Goal: Task Accomplishment & Management: Use online tool/utility

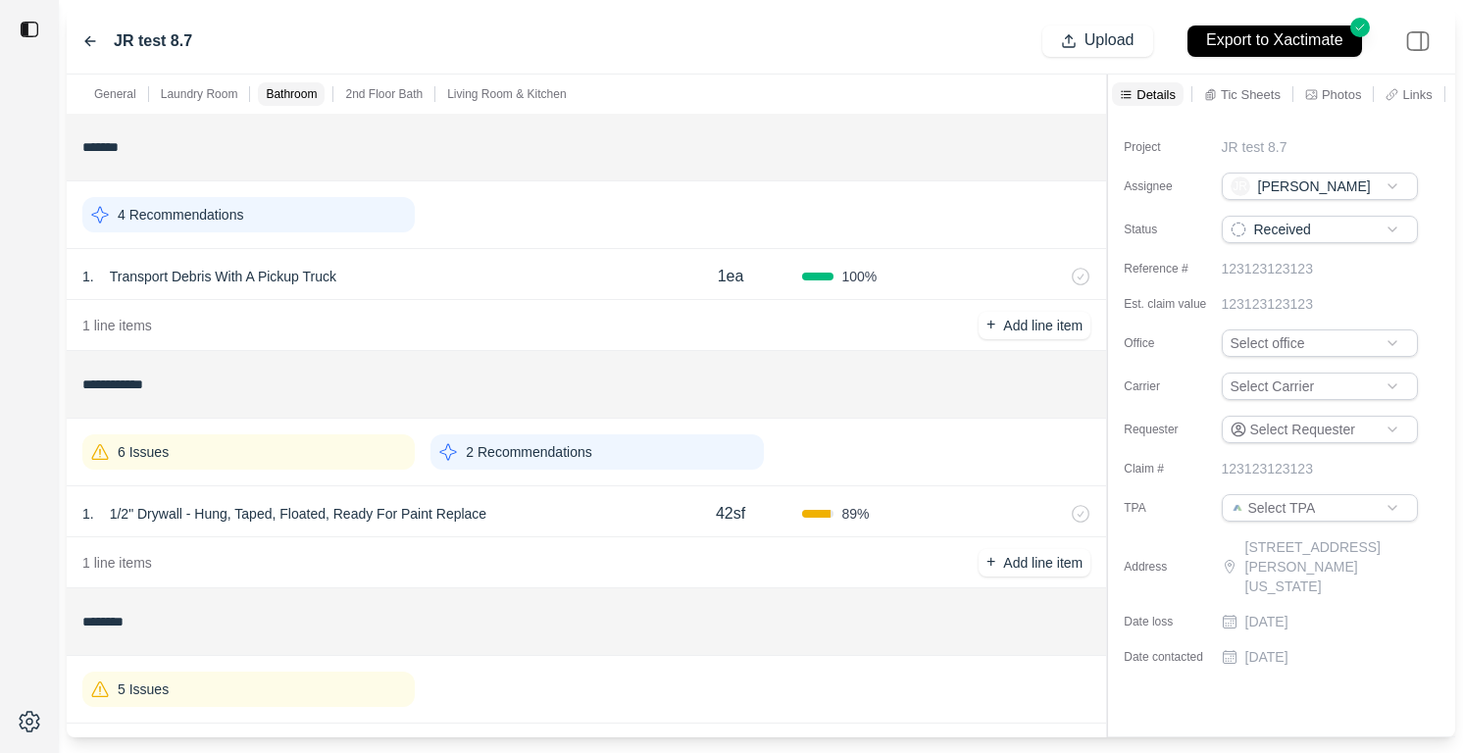
click at [99, 38] on div "JR test 8.7" at bounding box center [137, 41] width 110 height 24
click at [83, 41] on icon at bounding box center [90, 41] width 16 height 16
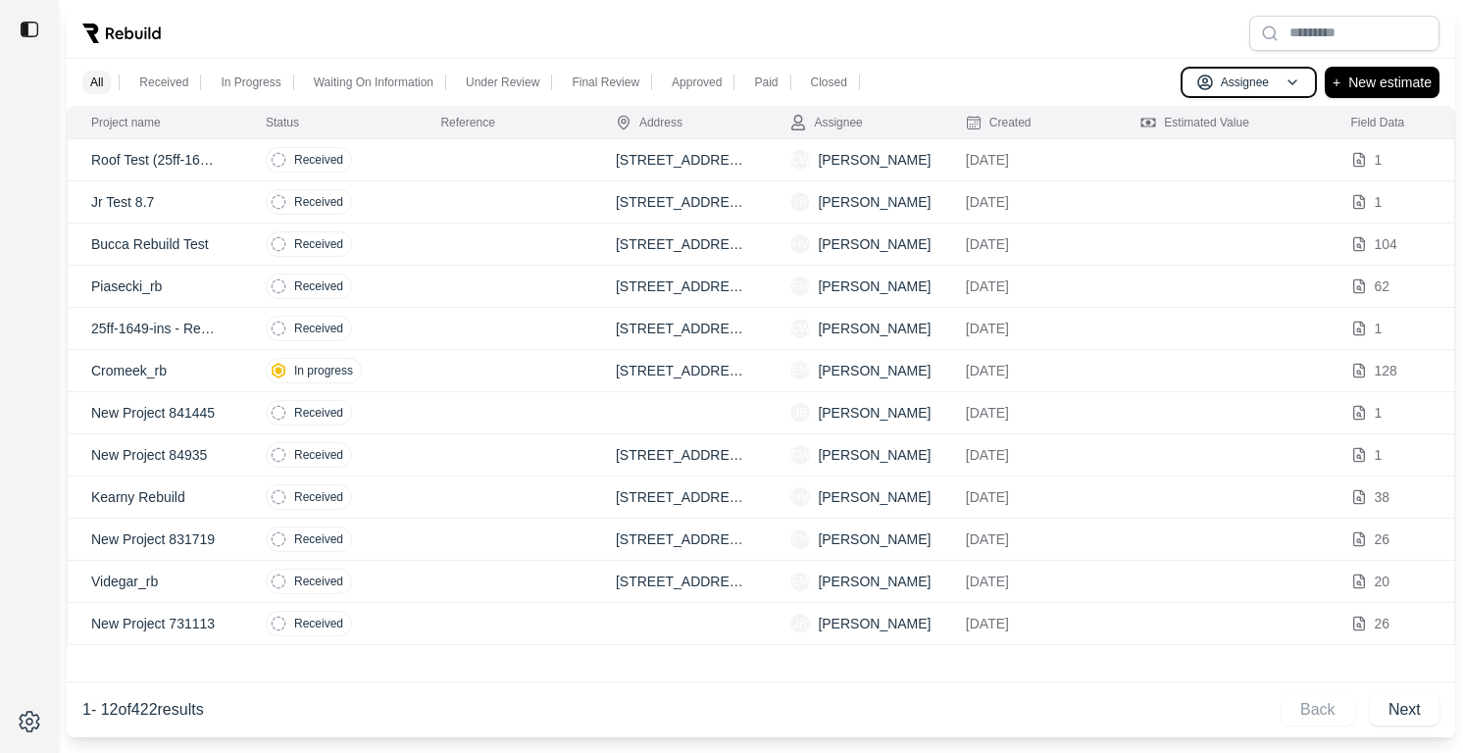
click at [1203, 90] on button "Assignee" at bounding box center [1249, 82] width 136 height 31
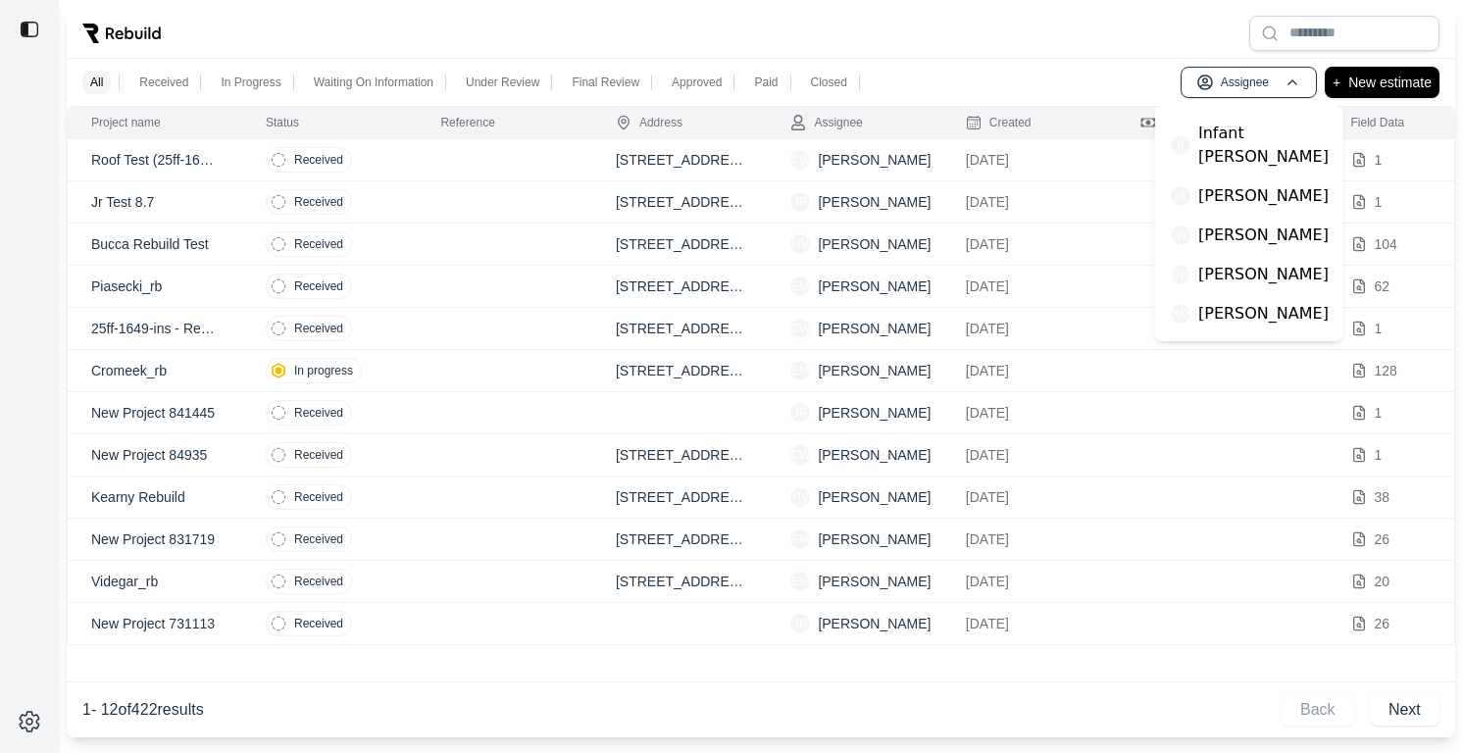
click at [1213, 263] on p "[PERSON_NAME]" at bounding box center [1263, 275] width 130 height 24
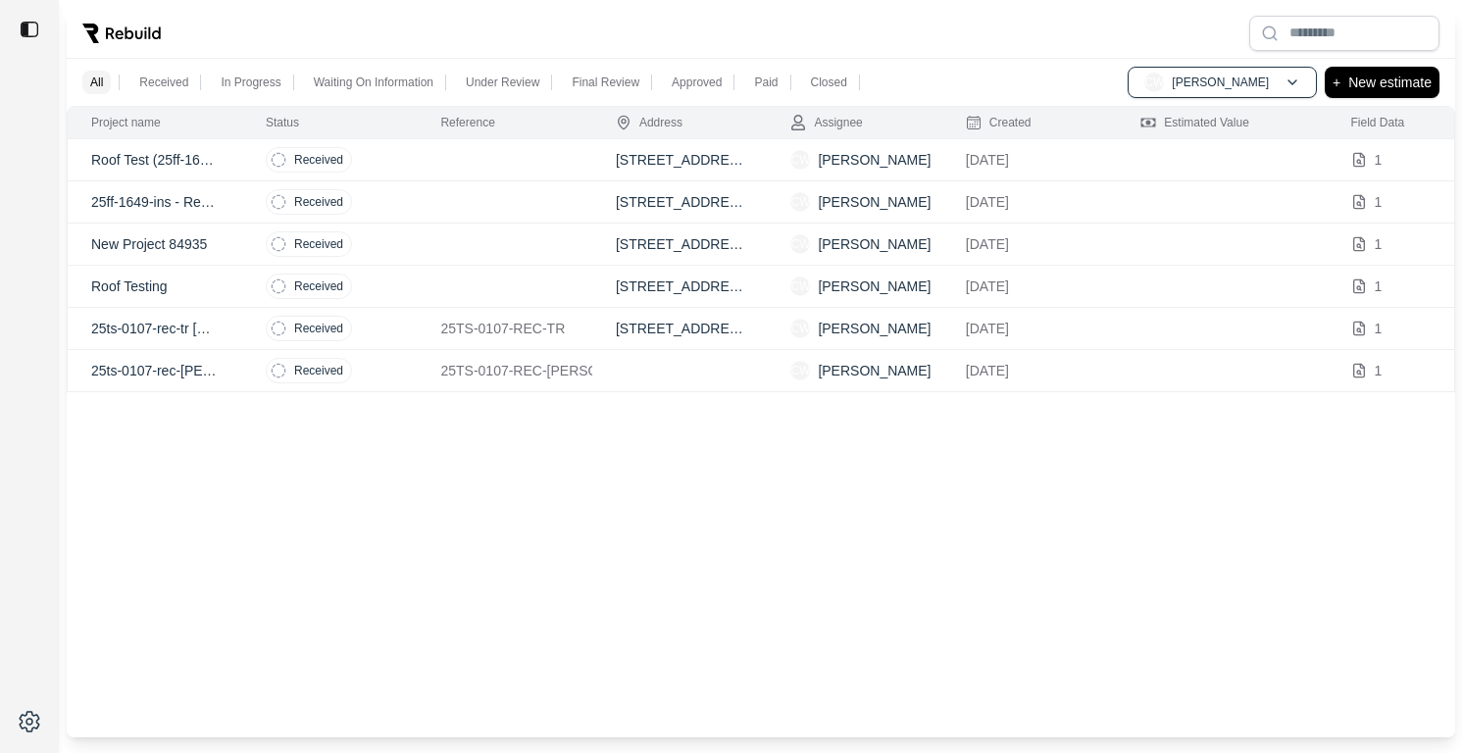
click at [473, 155] on td at bounding box center [504, 160] width 175 height 42
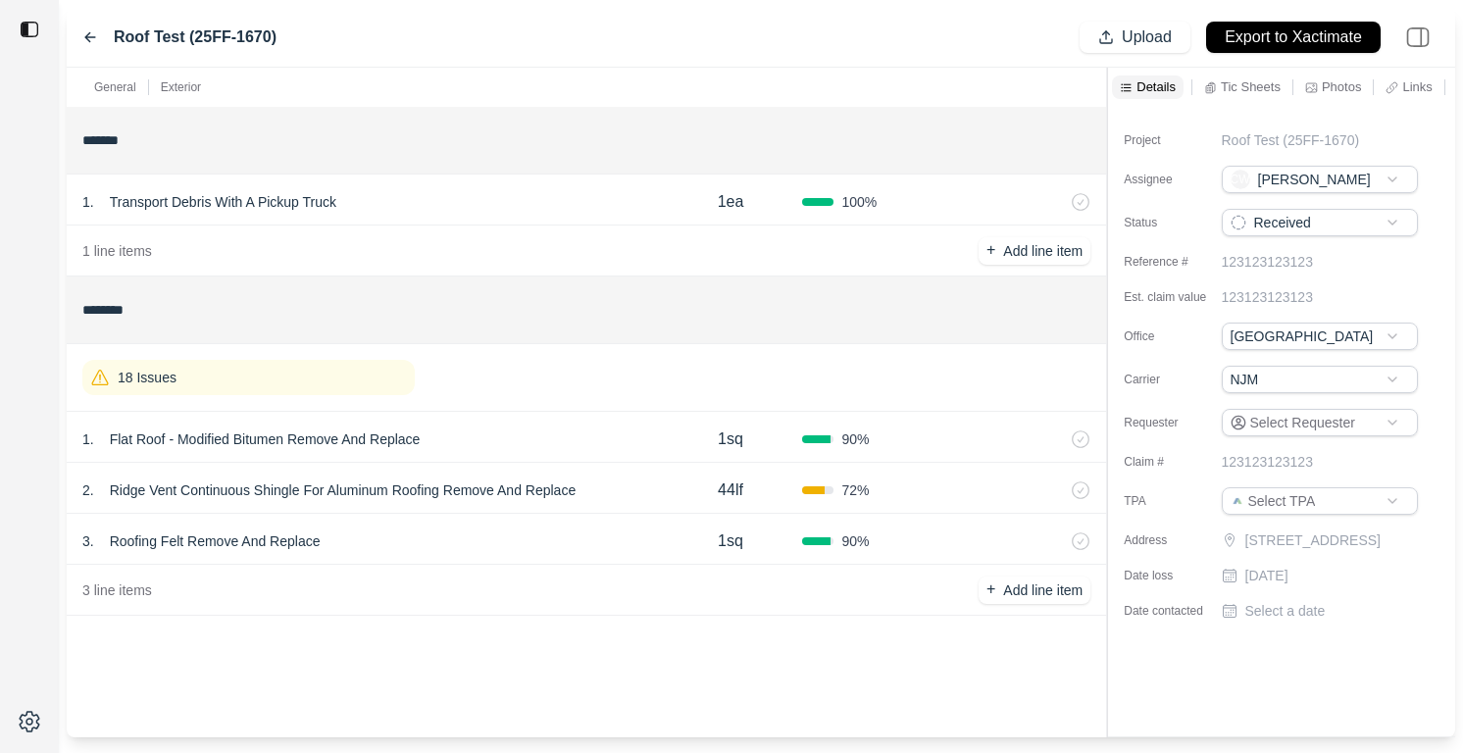
click at [344, 402] on div "18 Issues" at bounding box center [586, 377] width 1008 height 51
click at [1256, 91] on p "Tic Sheets" at bounding box center [1251, 86] width 60 height 17
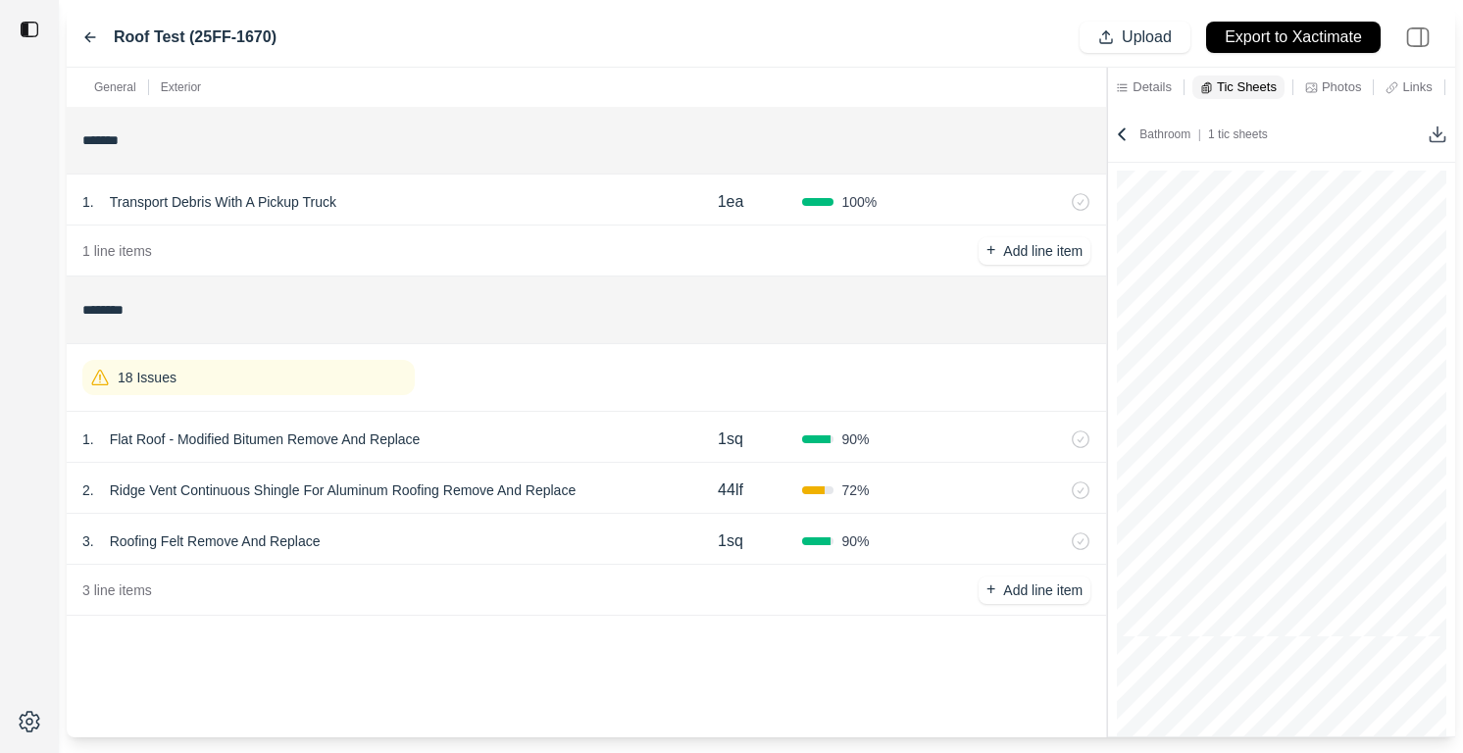
scroll to position [1, 0]
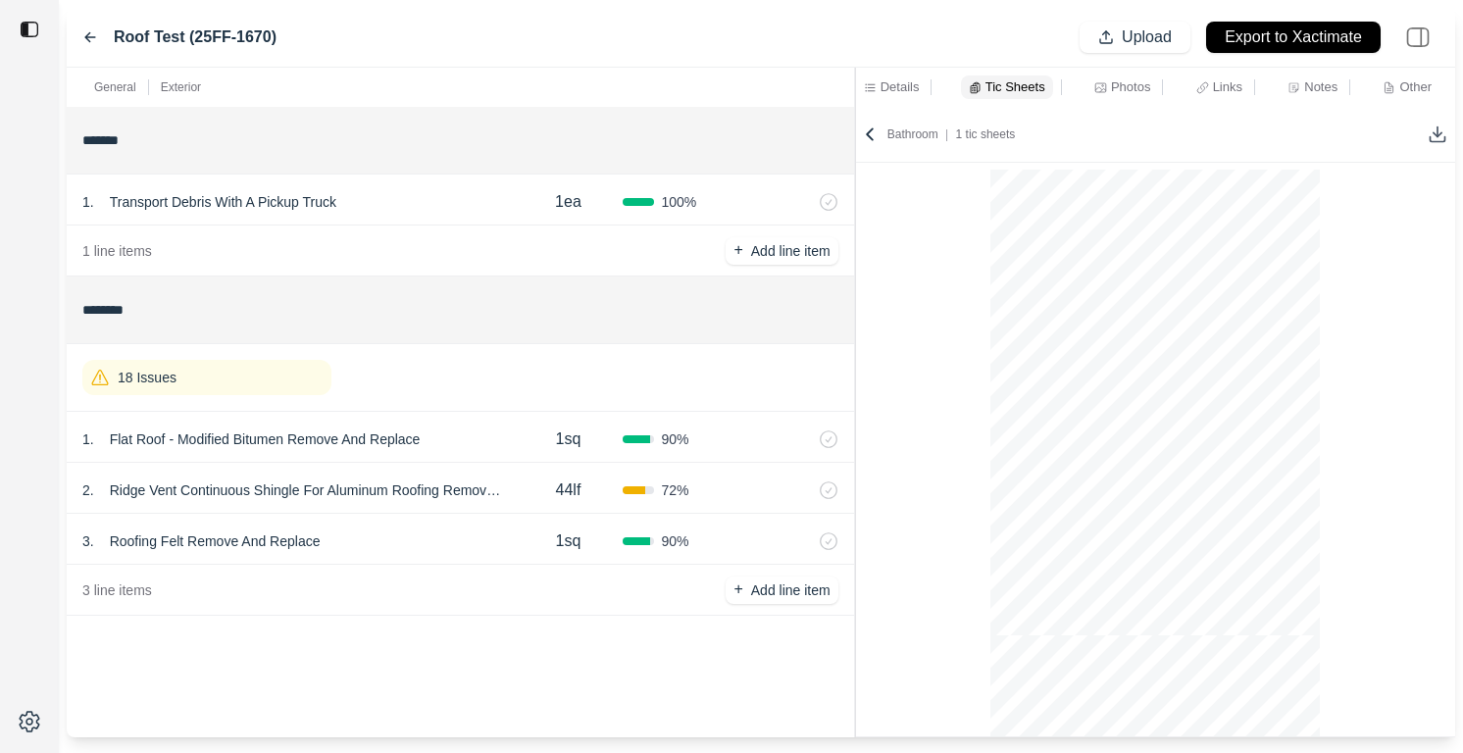
click at [792, 380] on div "General Exterior ******* 1 . Transport Debris With A Pickup Truck 1ea 100 % 1 l…" at bounding box center [761, 403] width 1389 height 670
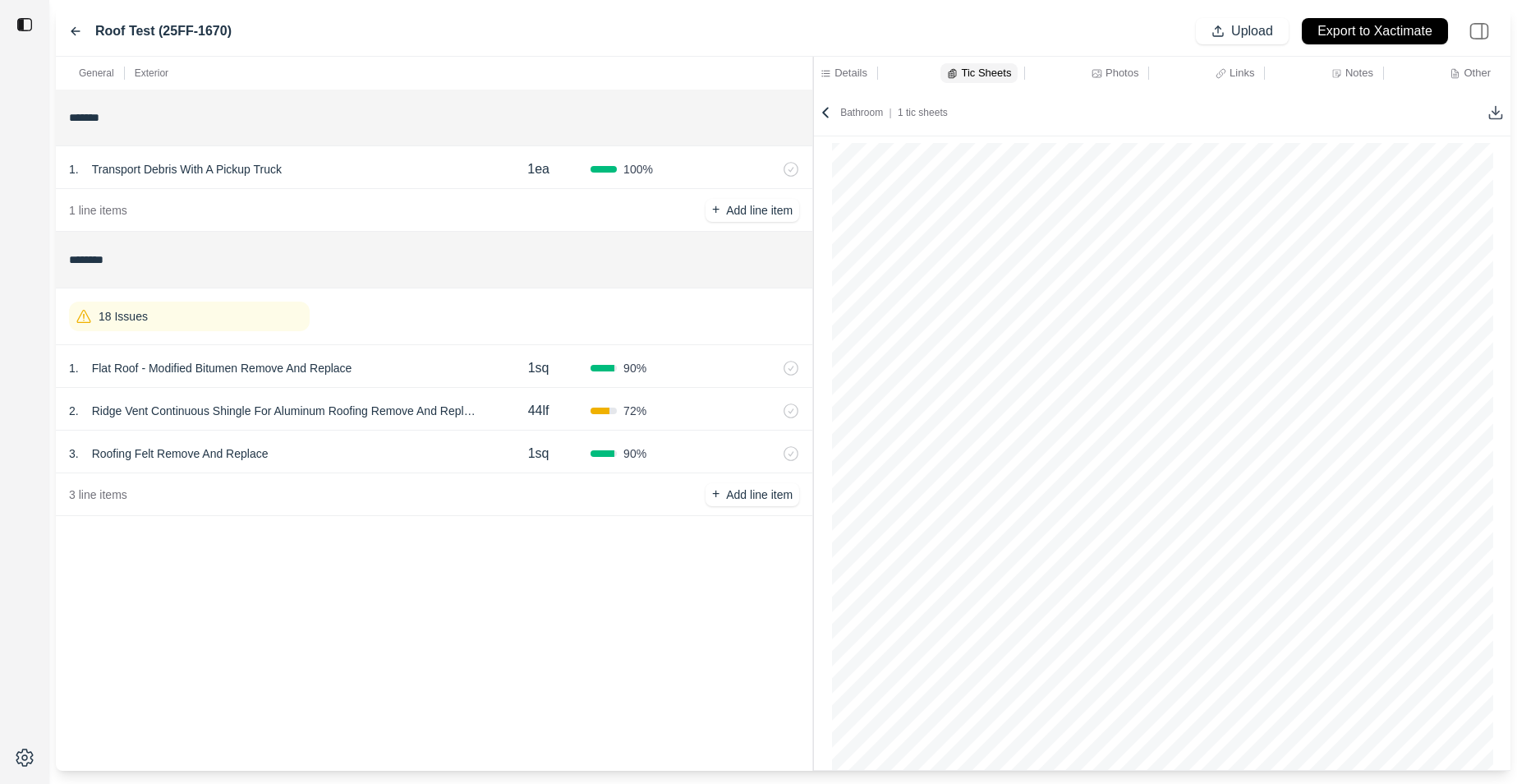
scroll to position [0, 0]
click at [375, 416] on p "Ridge Vent Continuous Shingle For Aluminum Roofing Remove And Replace" at bounding box center [286, 410] width 401 height 23
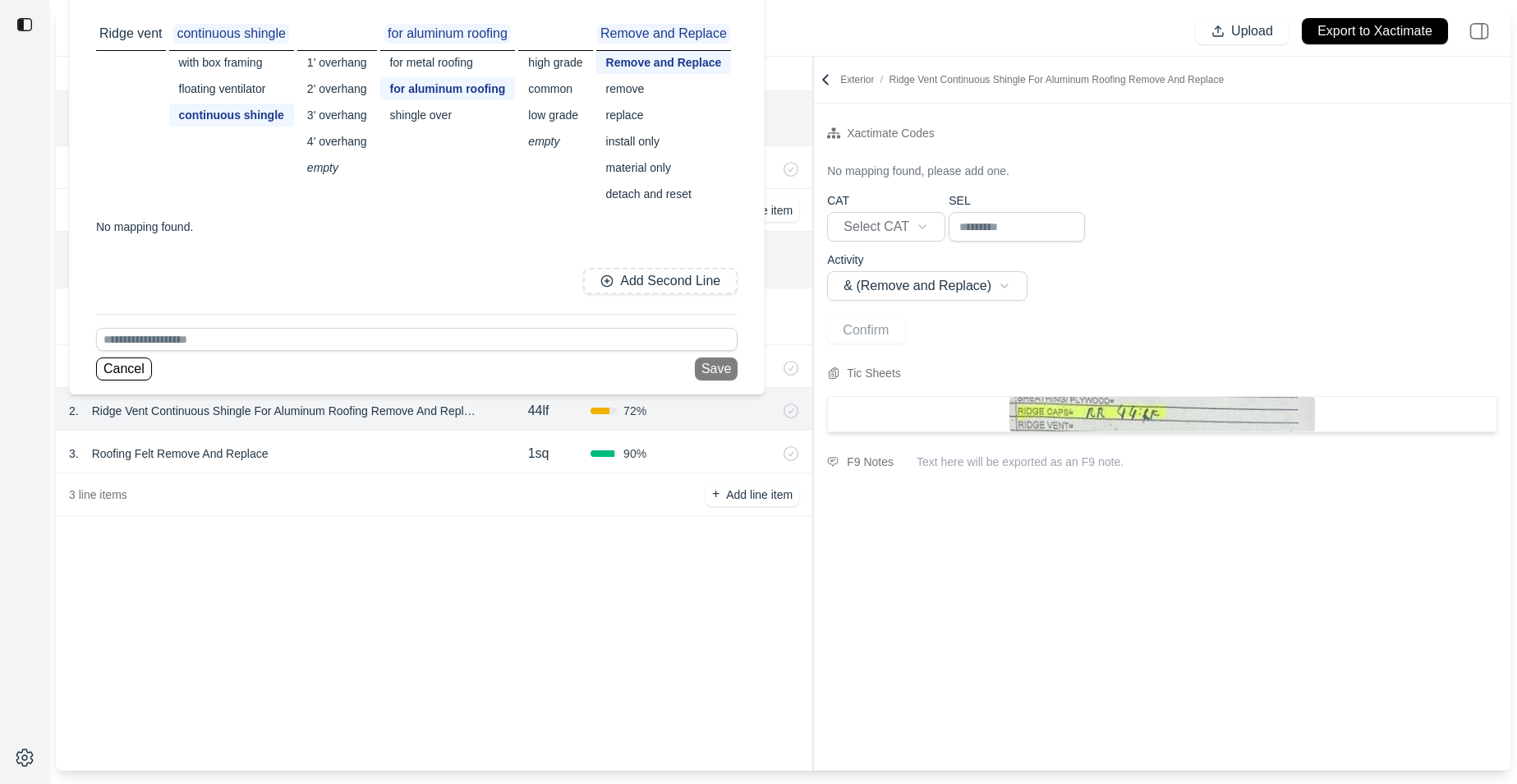
click at [338, 449] on div "3 . Roofing Felt Remove And Replace" at bounding box center [277, 453] width 417 height 23
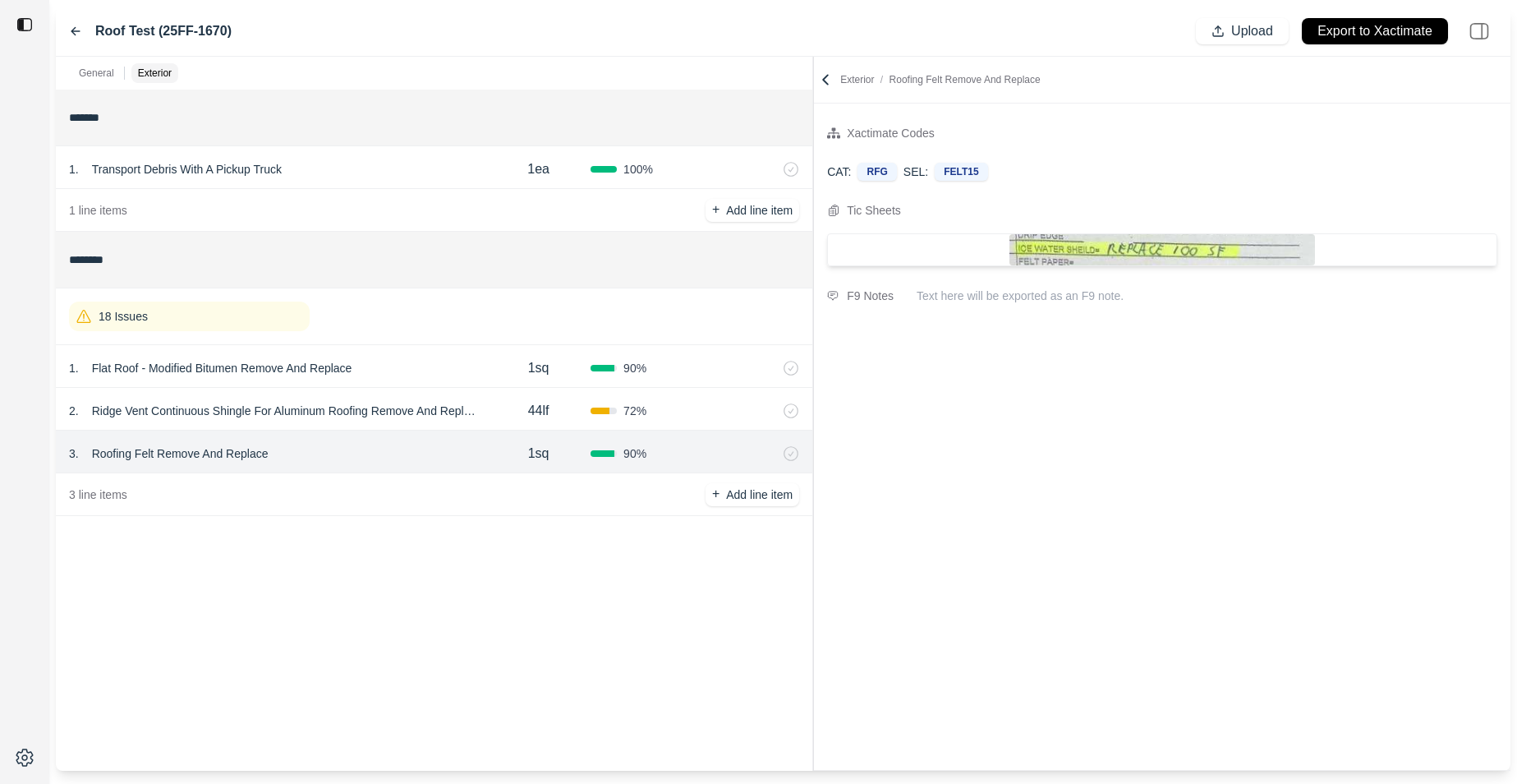
click at [500, 395] on div "44lf" at bounding box center [539, 410] width 105 height 33
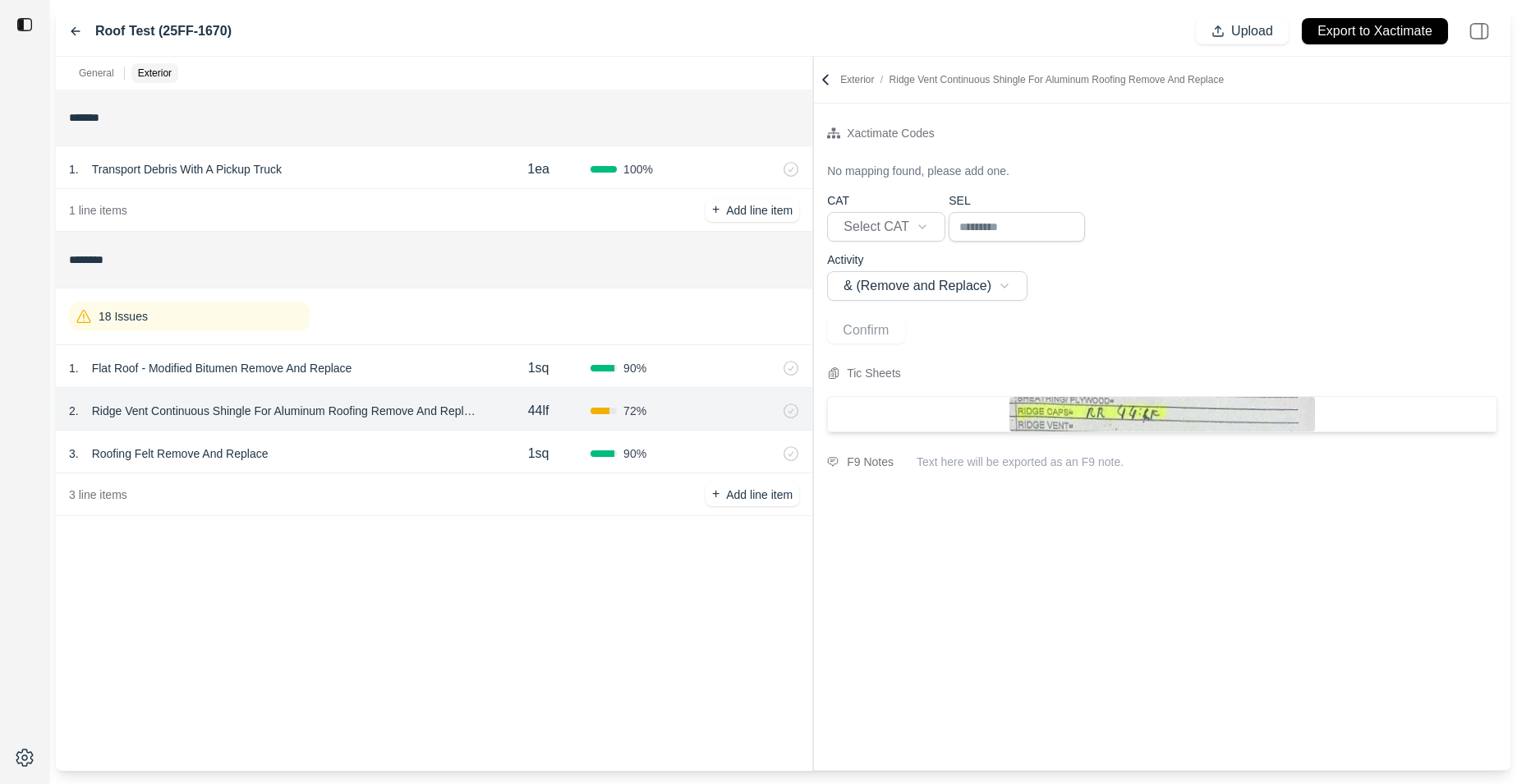
click at [472, 357] on div "1 . Flat Roof - Modified Bitumen Remove And Replace" at bounding box center [277, 368] width 417 height 23
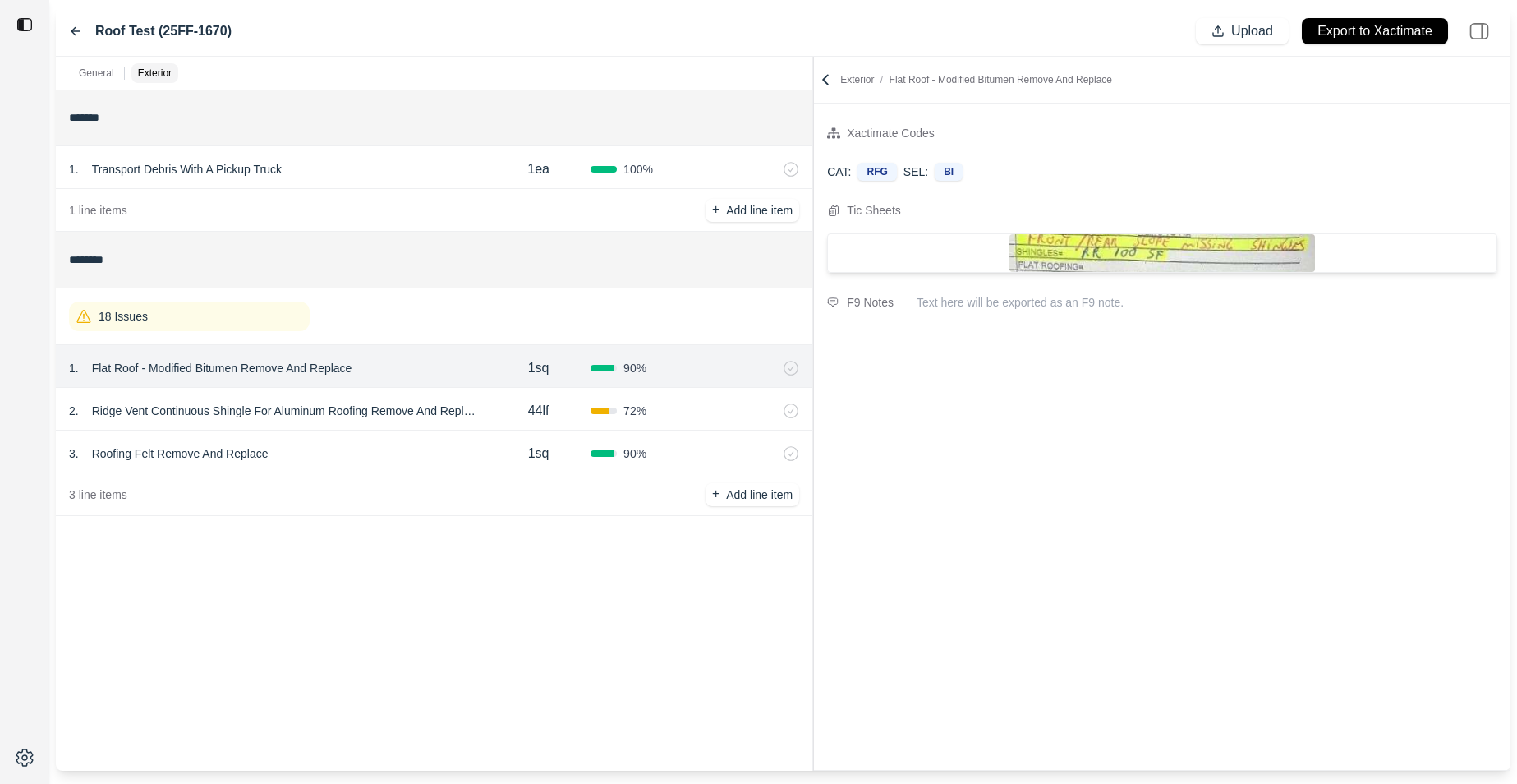
click at [489, 421] on div "44lf" at bounding box center [539, 410] width 105 height 33
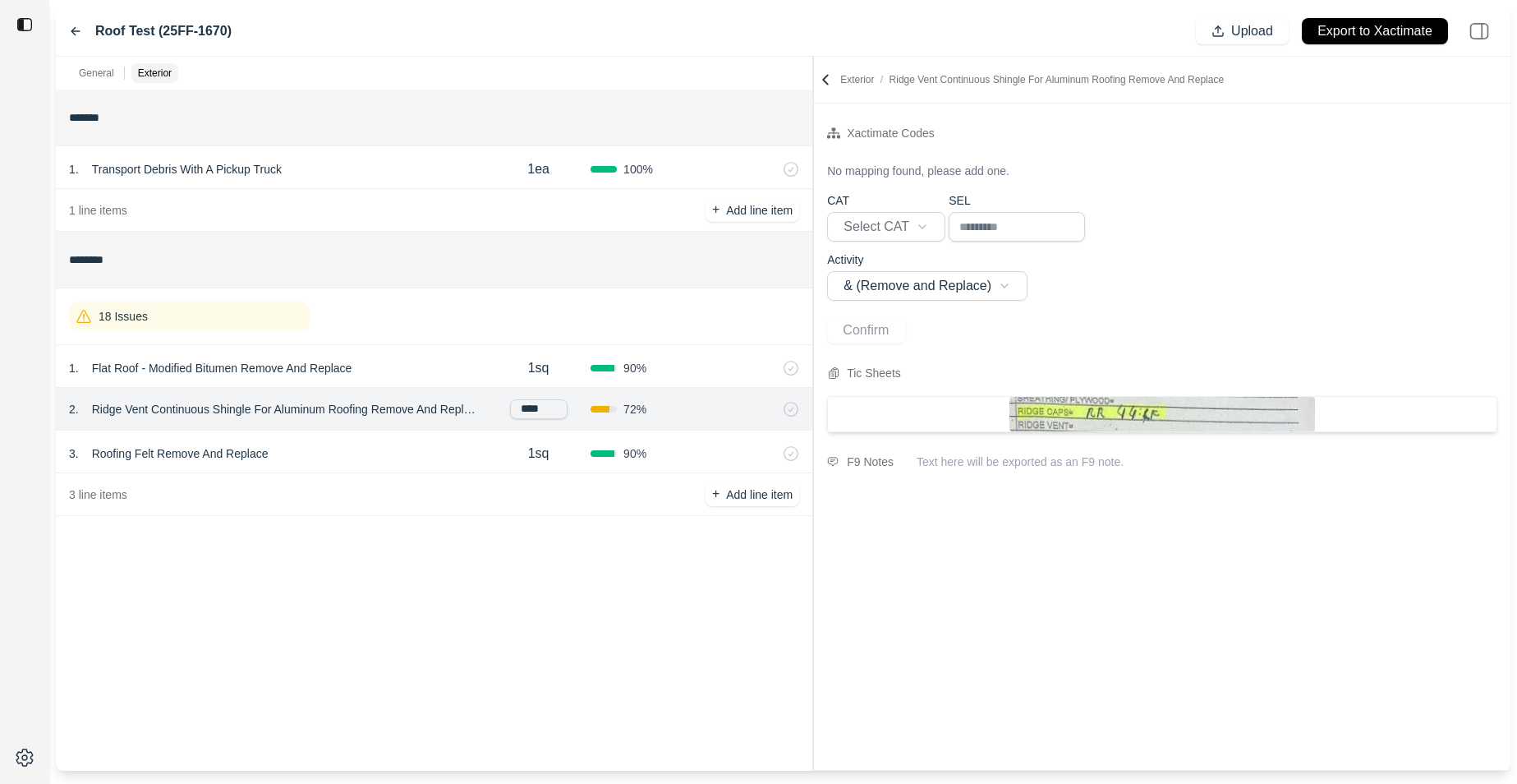
click at [428, 432] on div "3 . Roofing Felt Remove And Replace 1sq 90 %" at bounding box center [434, 451] width 756 height 43
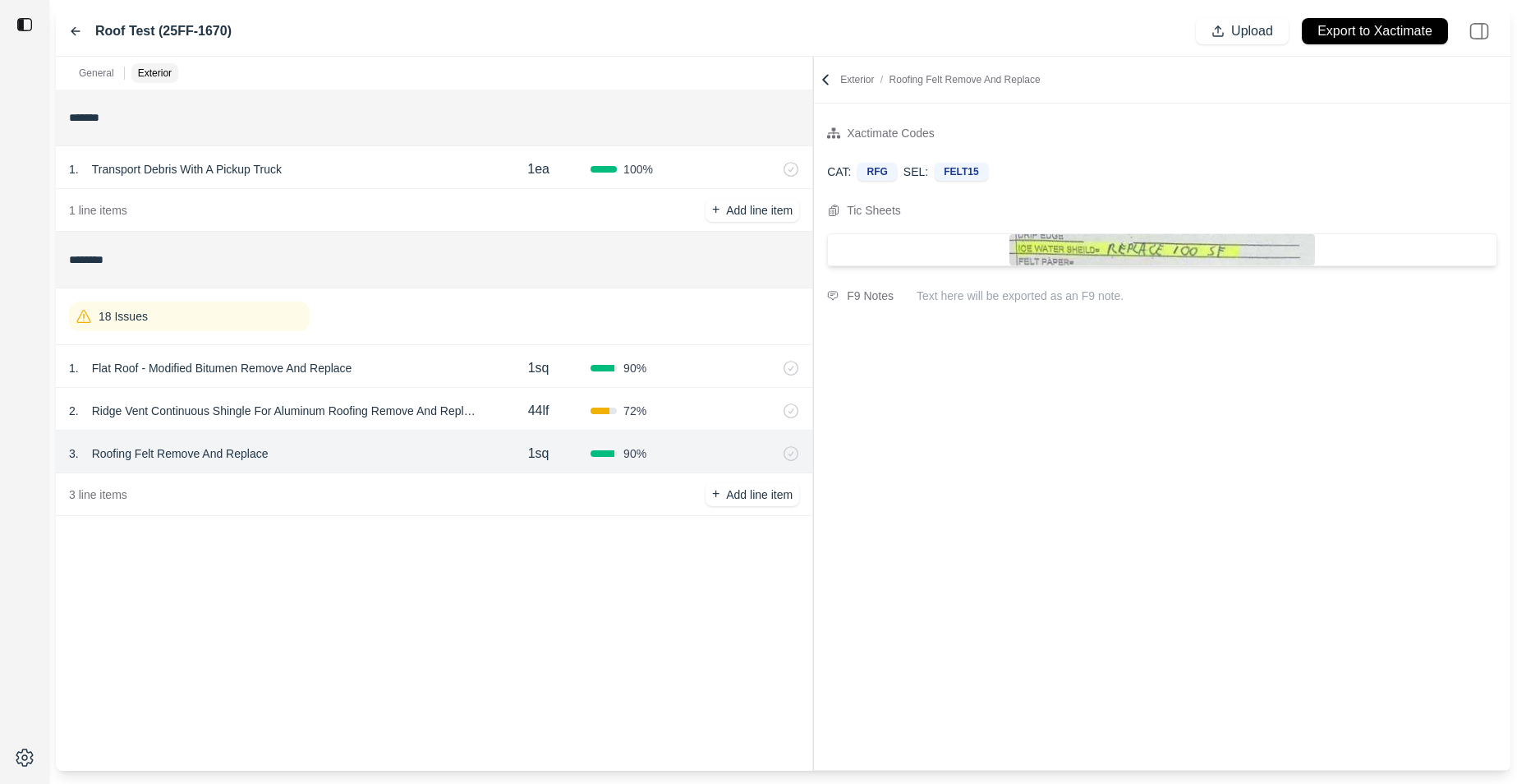
click at [503, 423] on div "44lf" at bounding box center [539, 410] width 105 height 33
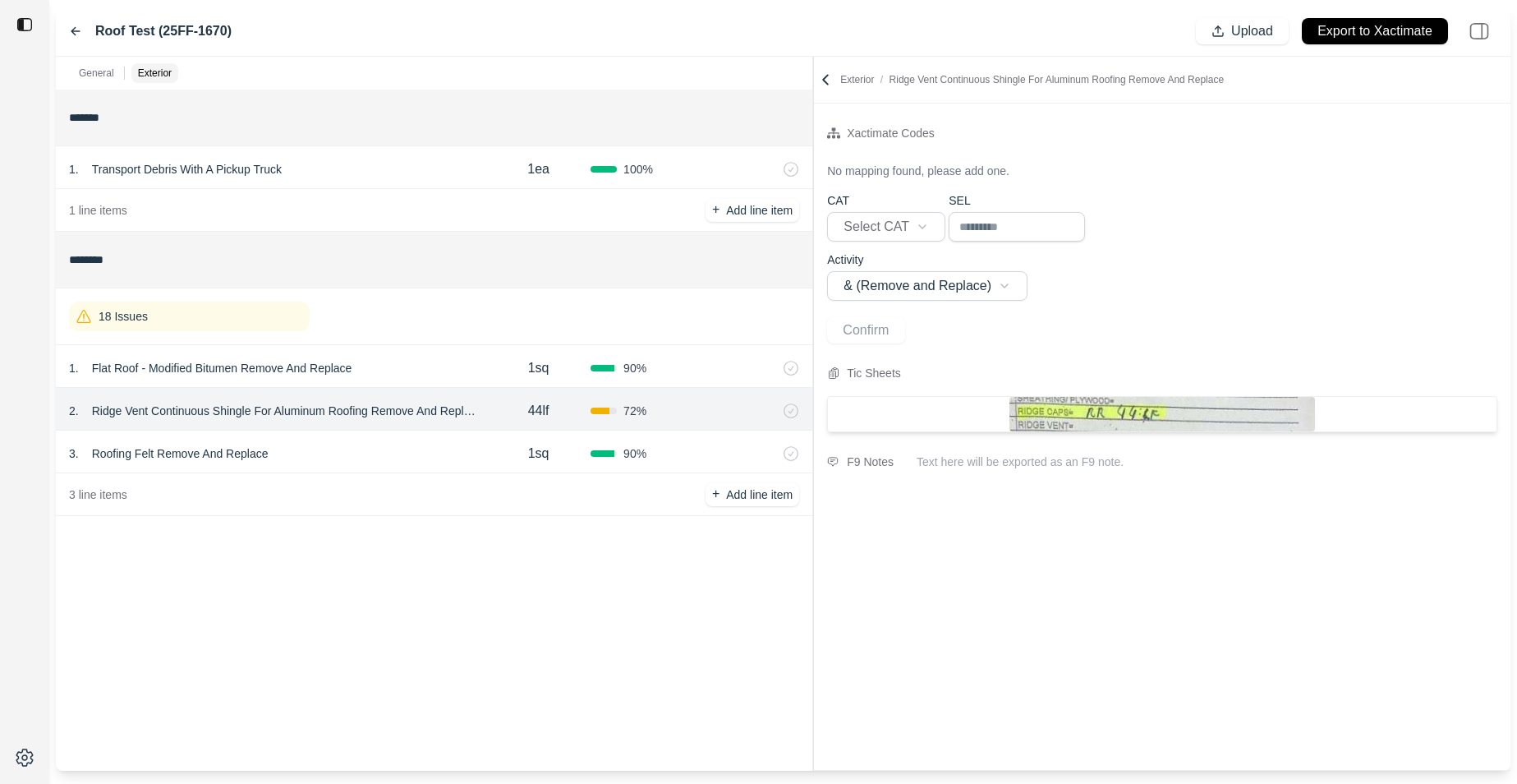
click at [831, 76] on icon at bounding box center [826, 80] width 17 height 17
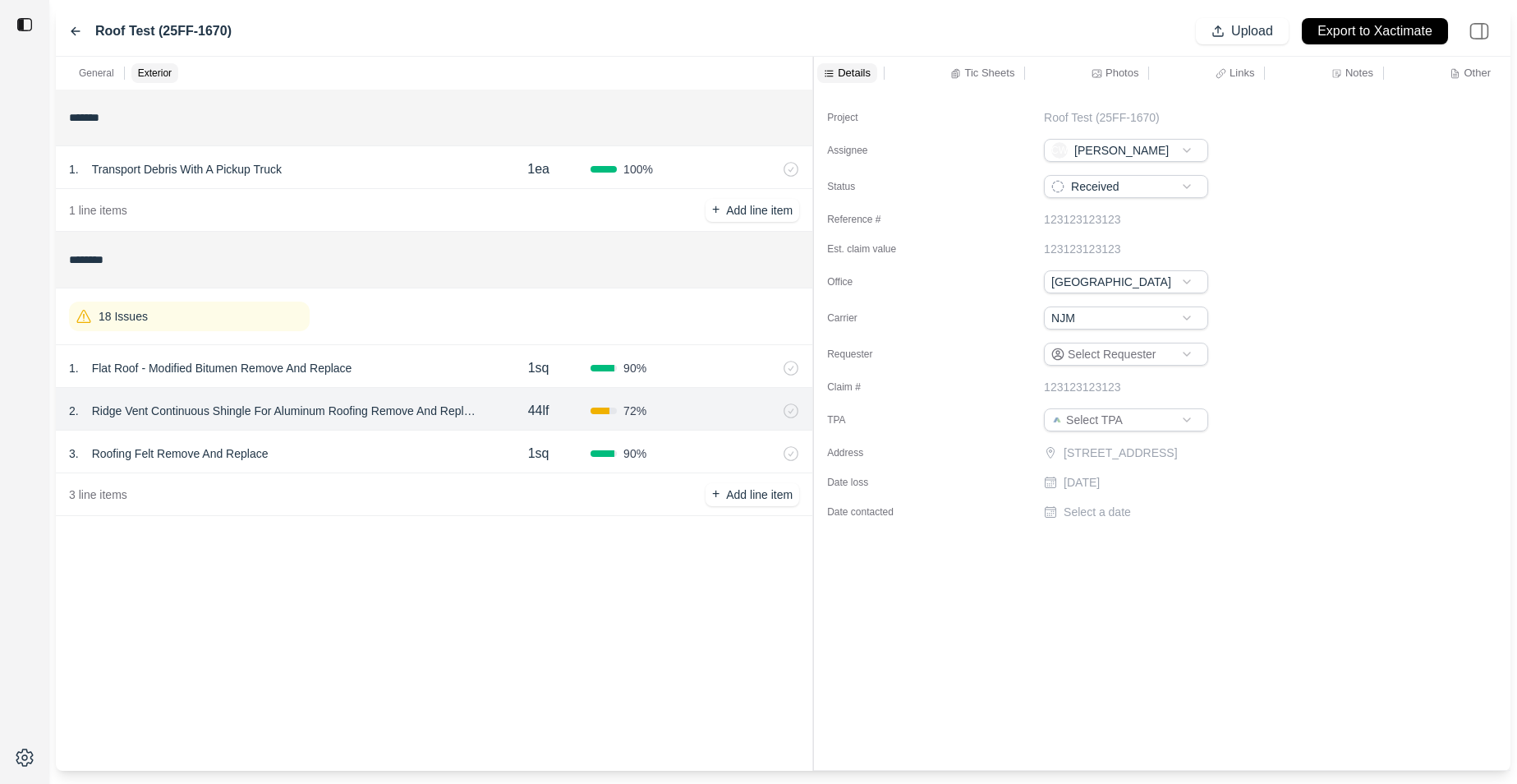
click at [1002, 73] on p "Tic Sheets" at bounding box center [989, 72] width 50 height 14
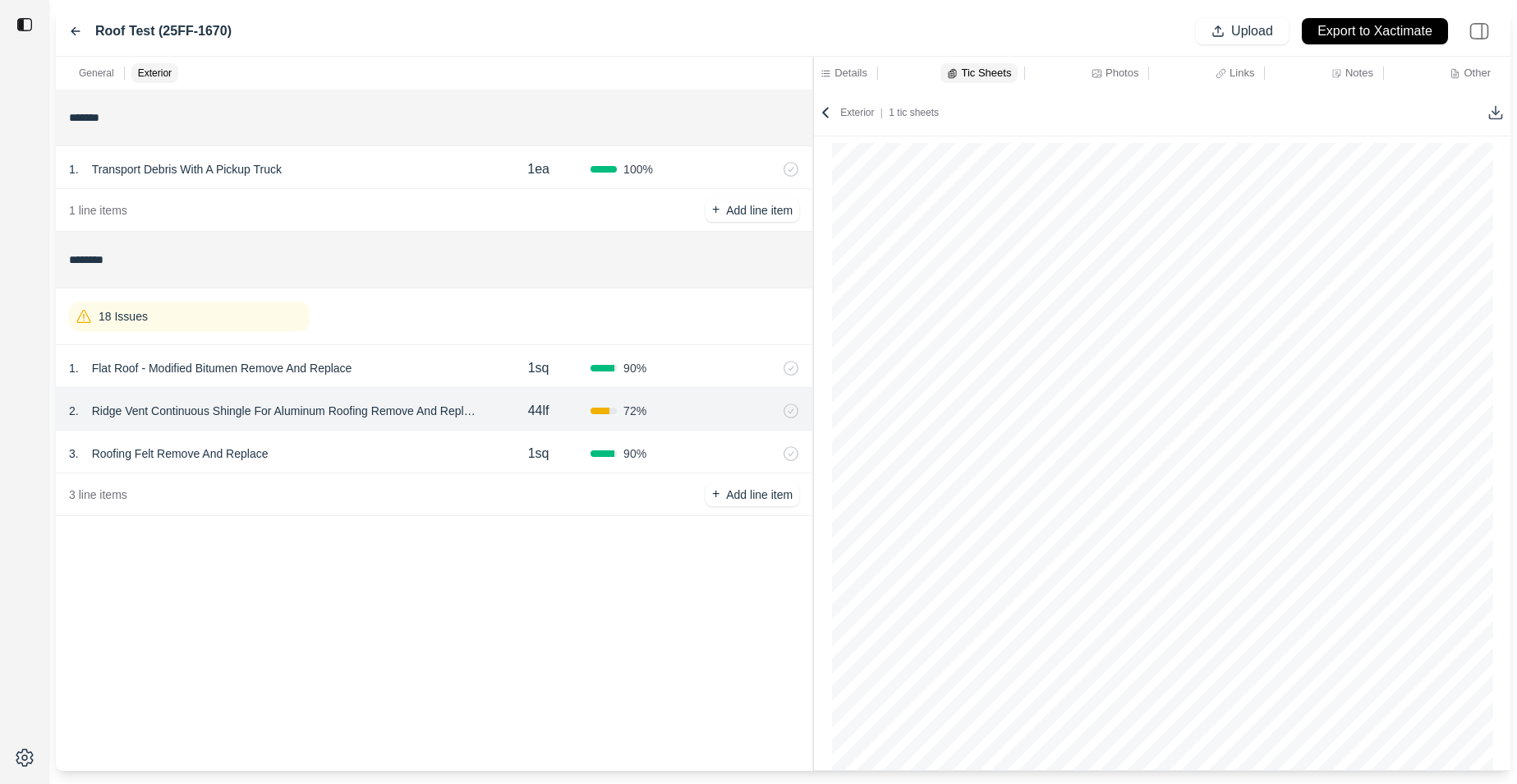
click at [1225, 114] on icon at bounding box center [1496, 113] width 17 height 17
